Goal: Navigation & Orientation: Find specific page/section

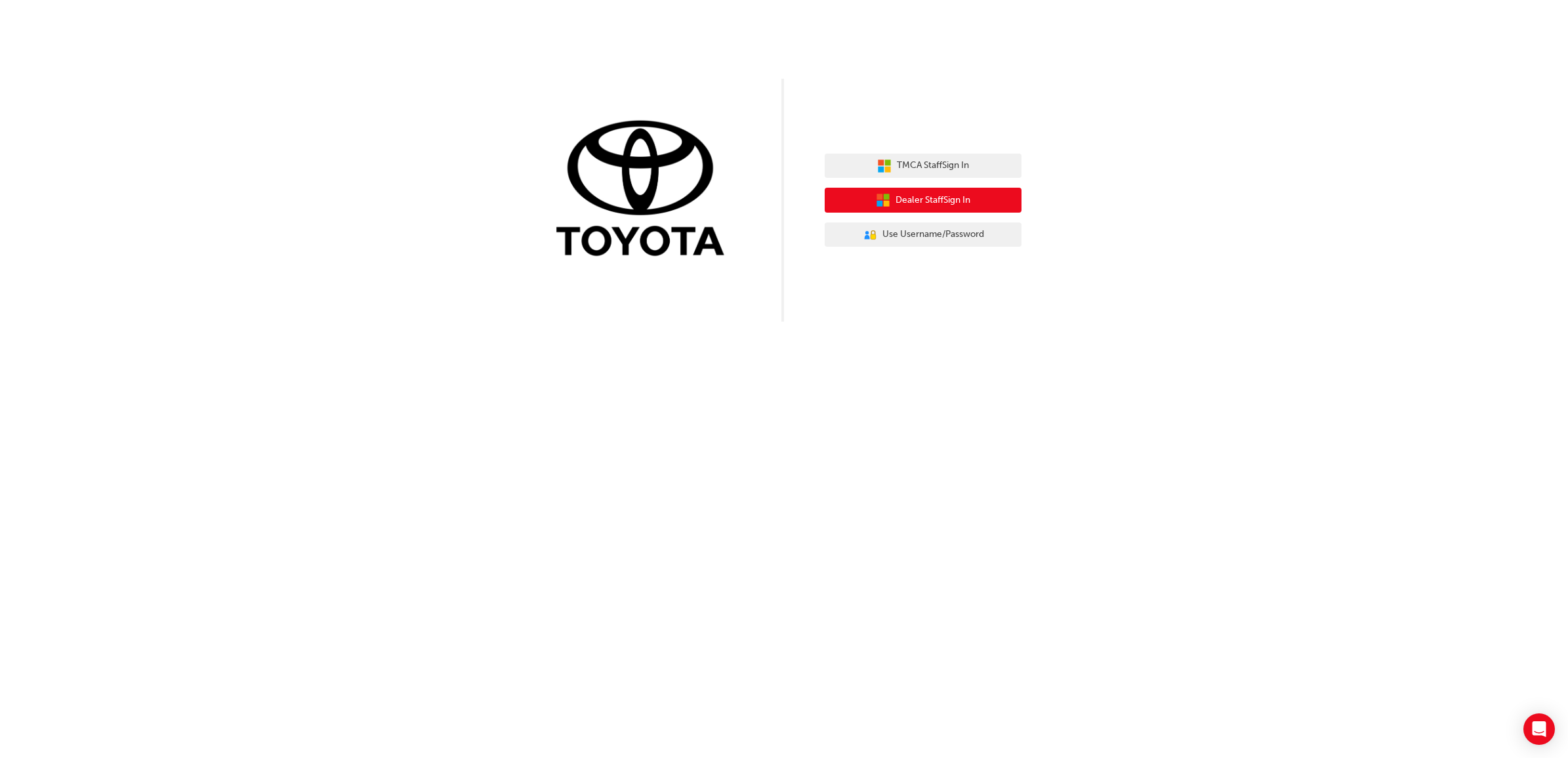
click at [978, 199] on button "Dealer Staff Sign In" at bounding box center [923, 200] width 197 height 25
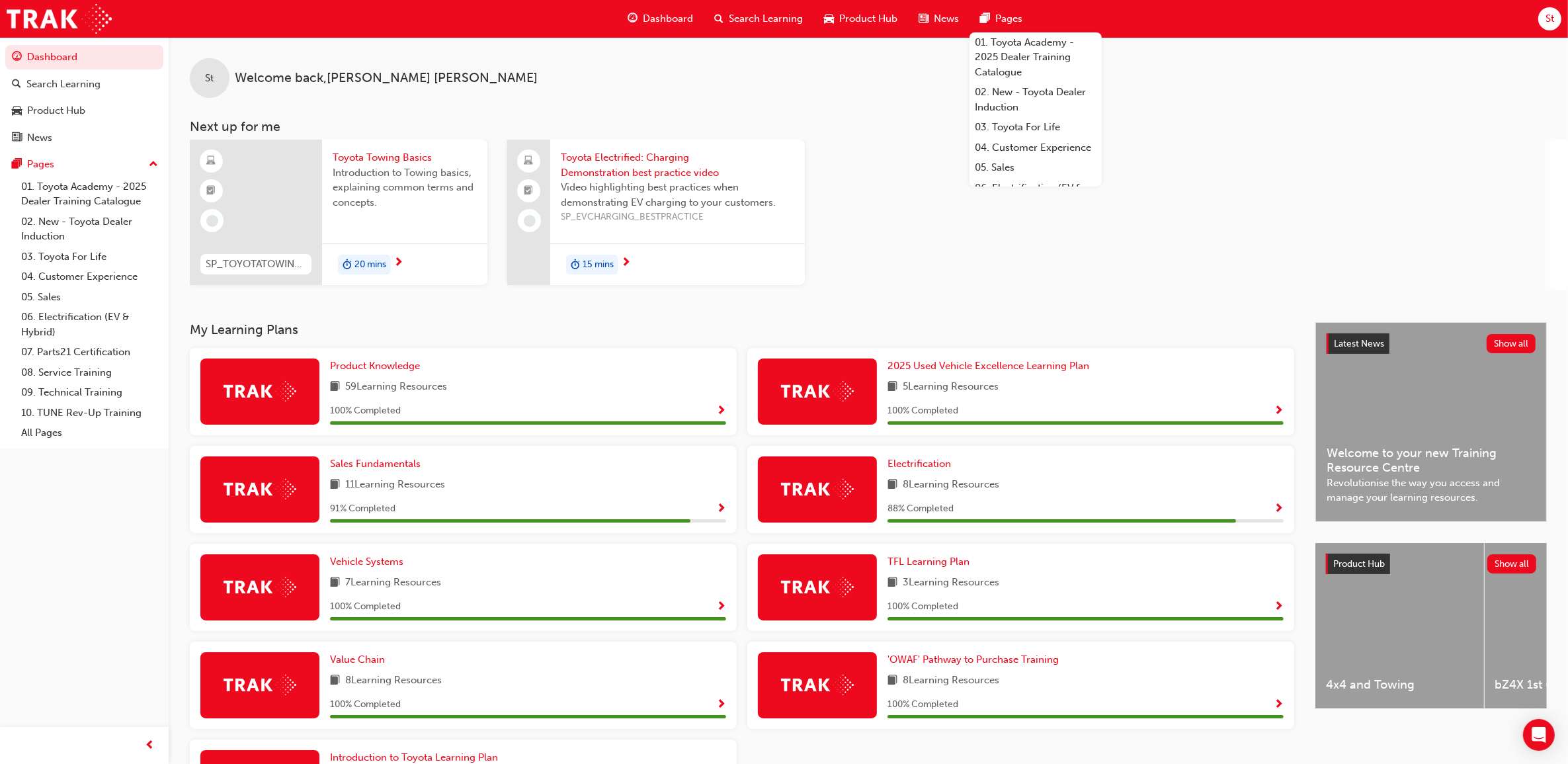
click at [1547, 21] on span "St" at bounding box center [1550, 18] width 9 height 15
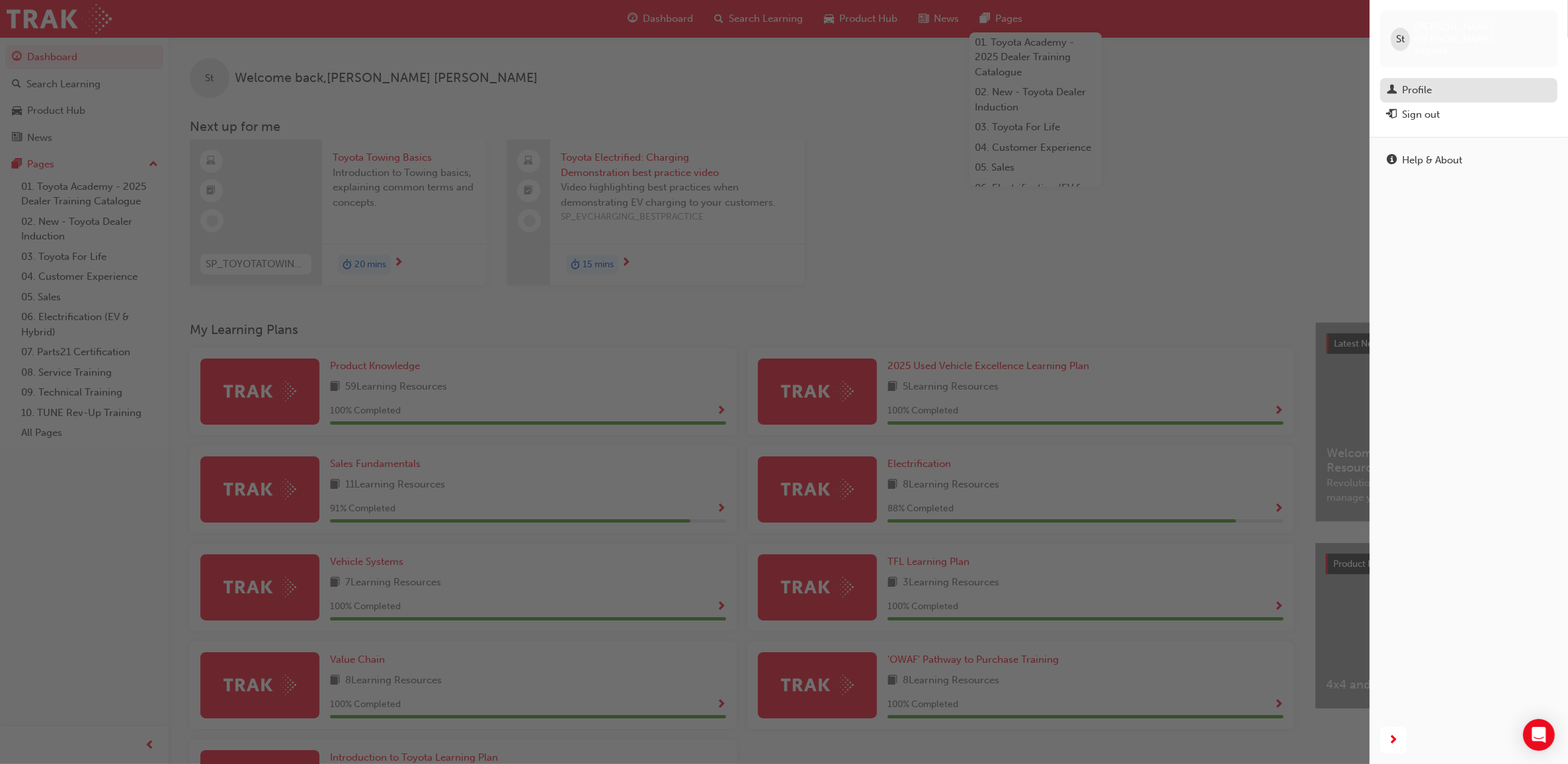
click at [1396, 84] on span "man-icon" at bounding box center [1392, 90] width 10 height 12
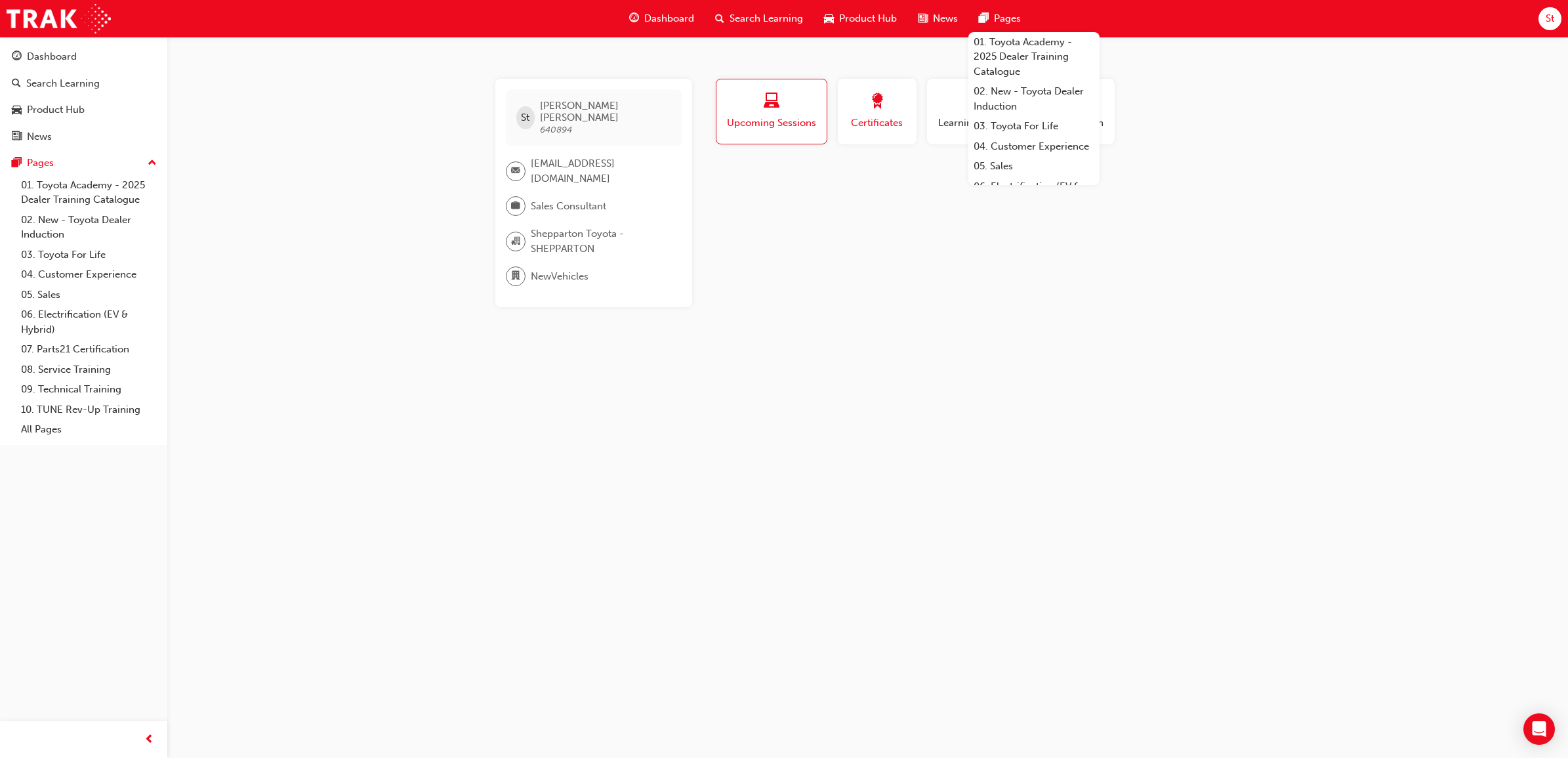
click at [861, 109] on div "button" at bounding box center [877, 103] width 59 height 20
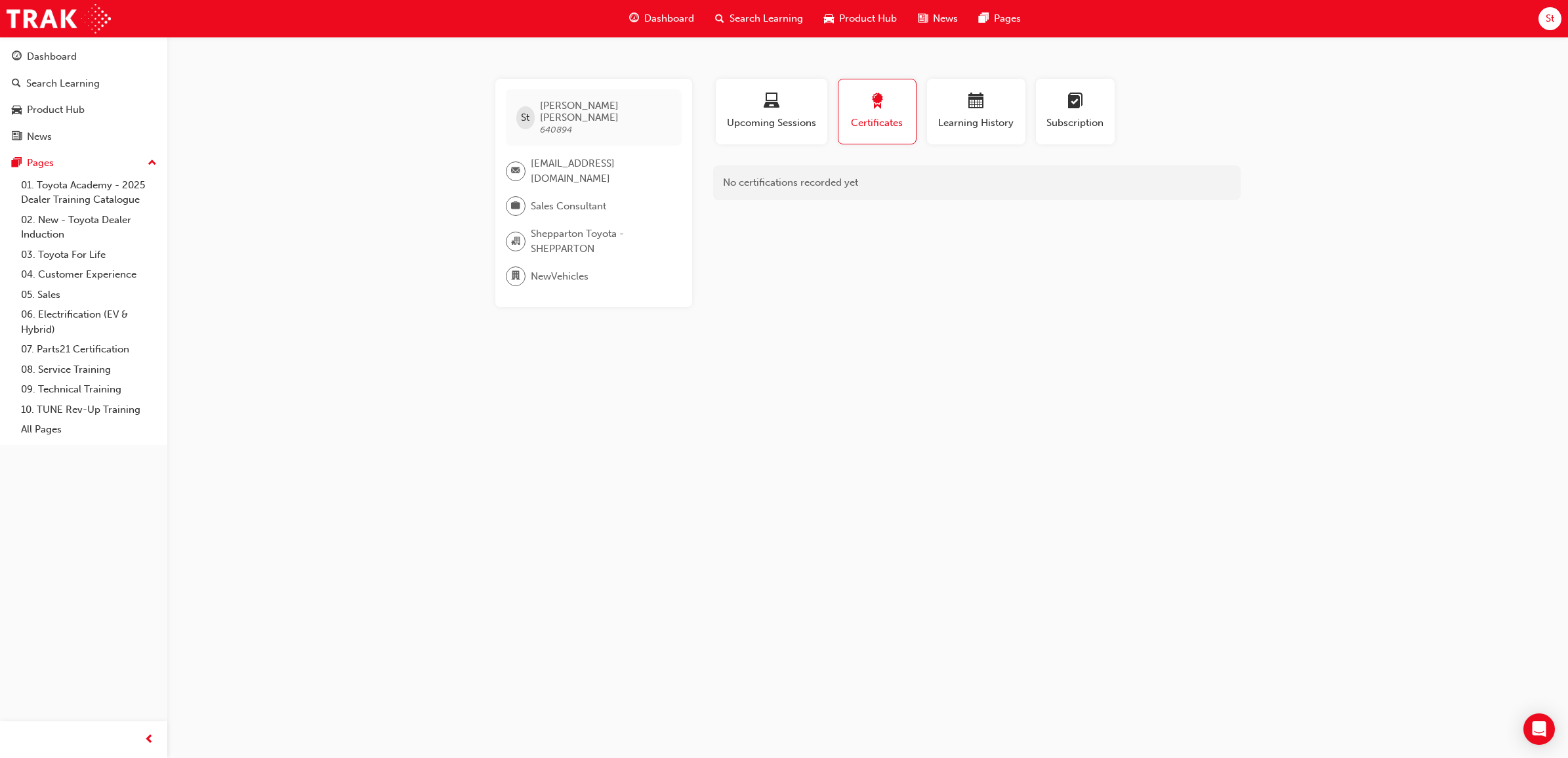
click at [663, 15] on span "Dashboard" at bounding box center [669, 18] width 50 height 15
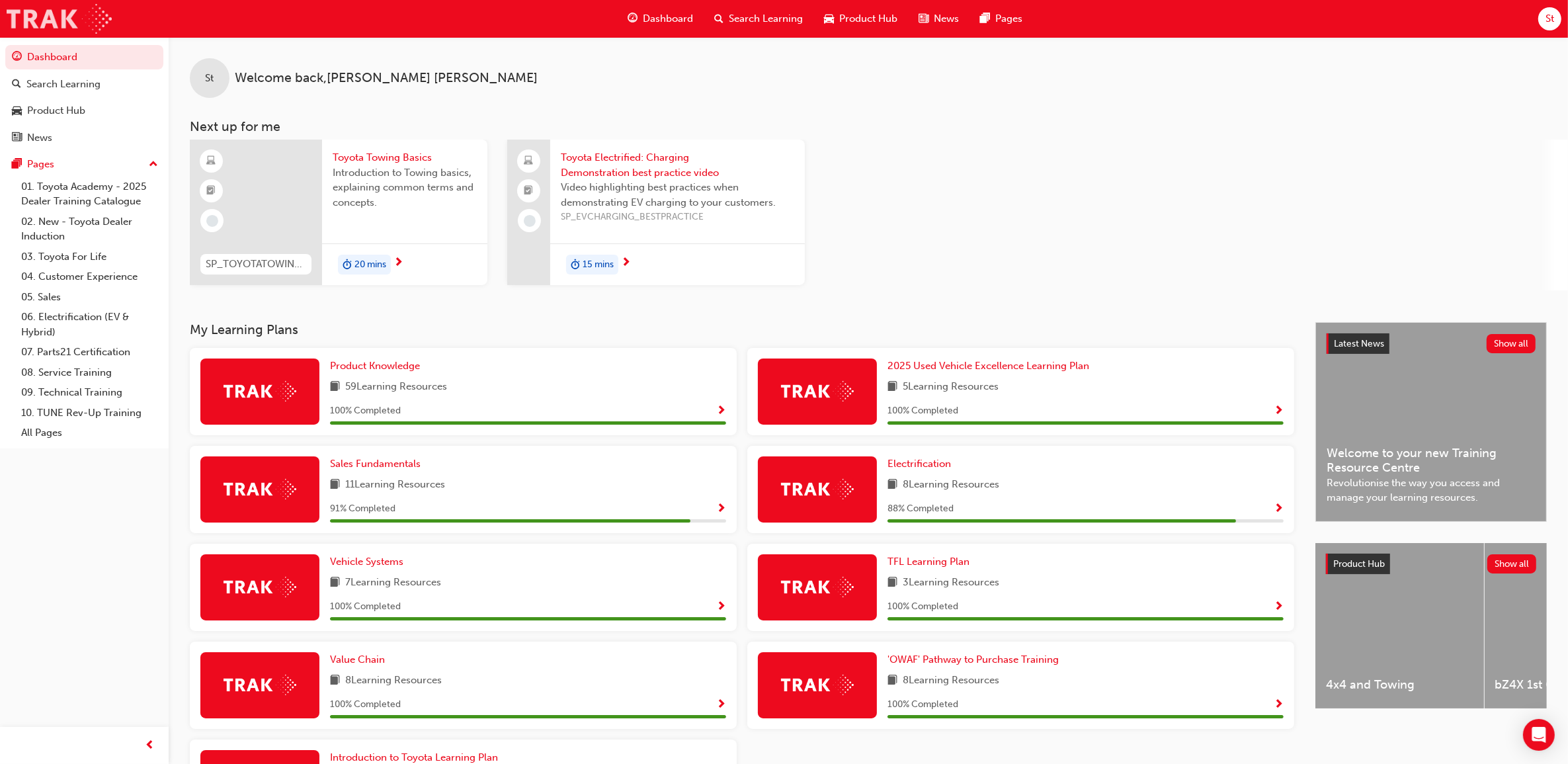
click at [74, 17] on img at bounding box center [59, 19] width 105 height 30
